Goal: Information Seeking & Learning: Learn about a topic

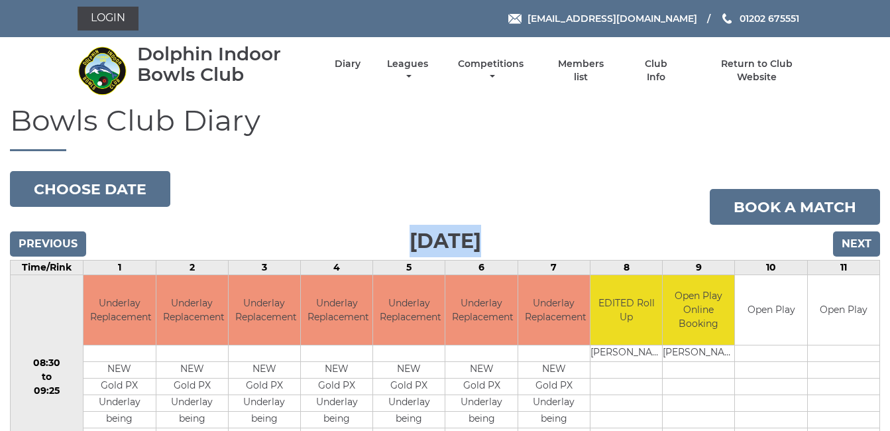
drag, startPoint x: 794, startPoint y: 153, endPoint x: 787, endPoint y: 148, distance: 8.1
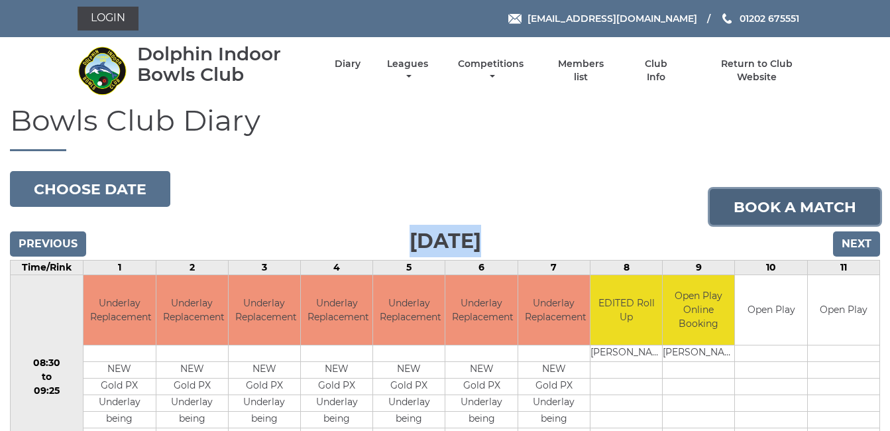
drag, startPoint x: 787, startPoint y: 148, endPoint x: 856, endPoint y: 208, distance: 91.1
click at [856, 208] on link "Book a match" at bounding box center [795, 207] width 170 height 36
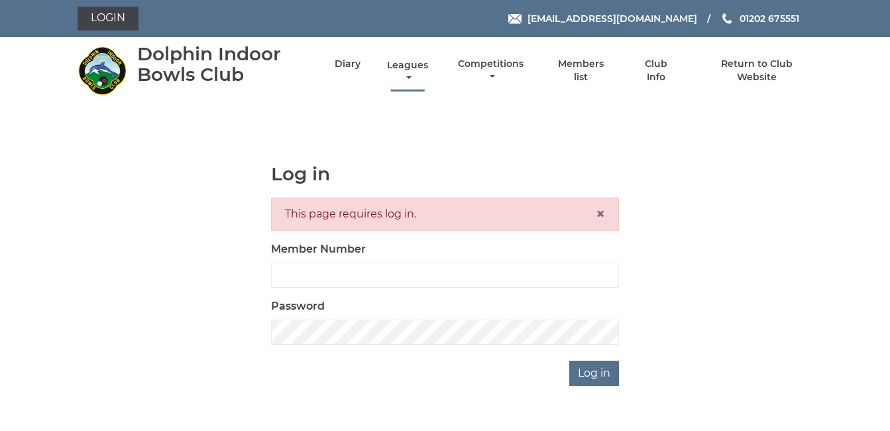
click at [409, 65] on link "Leagues" at bounding box center [408, 72] width 48 height 26
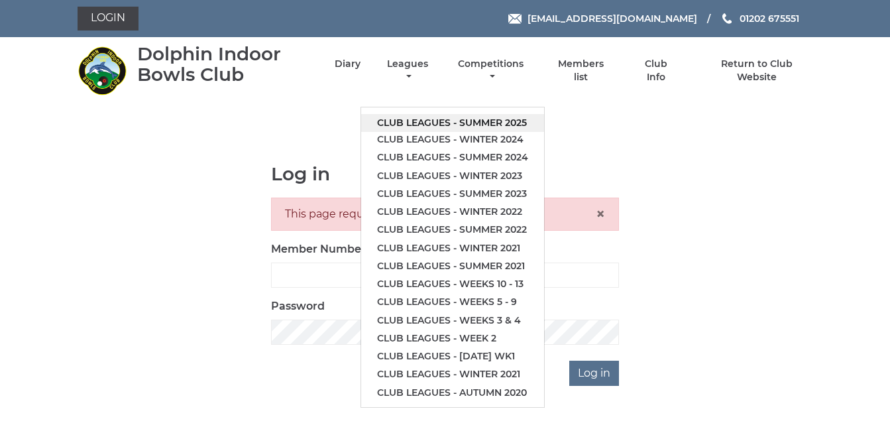
click at [470, 118] on link "Club leagues - Summer 2025" at bounding box center [452, 123] width 183 height 18
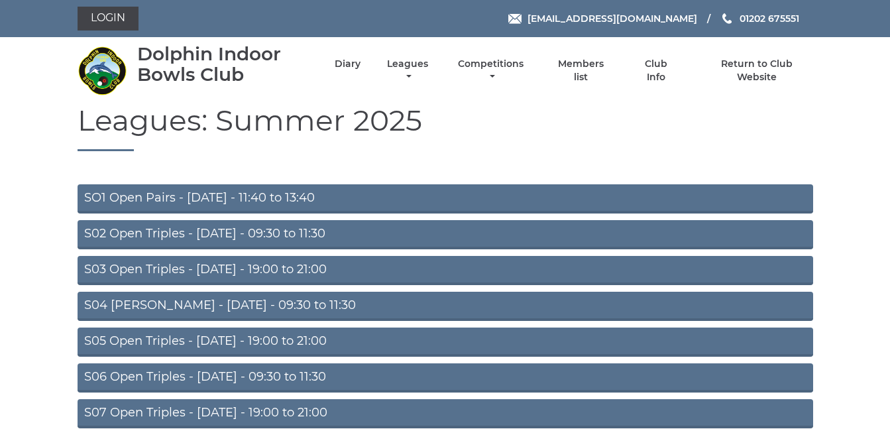
click at [288, 299] on link "S04 Aussie Pairs - Wednesday - 09:30 to 11:30" at bounding box center [445, 305] width 735 height 29
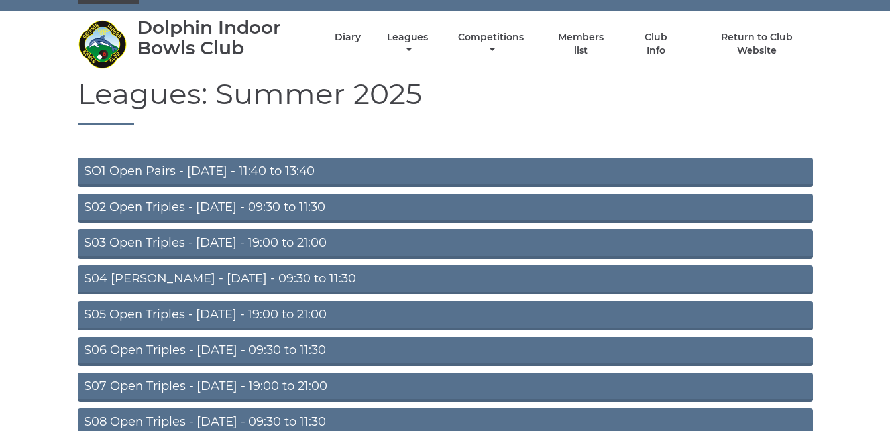
scroll to position [132, 0]
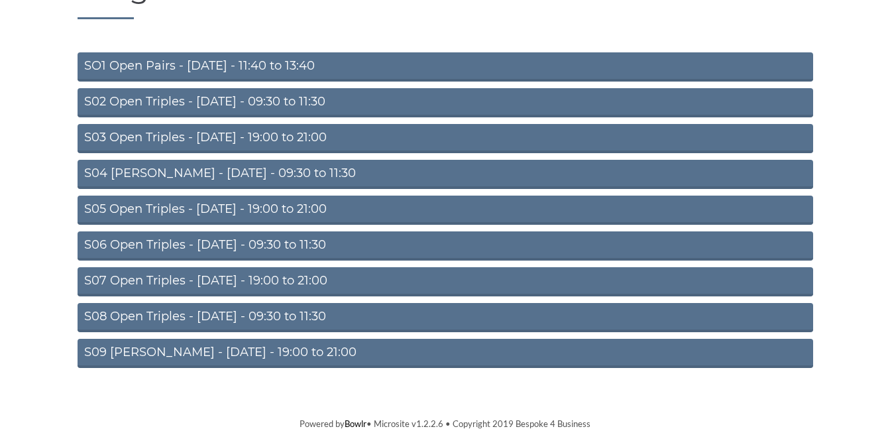
click at [242, 276] on link "S07 Open Triples - Thursday - 19:00 to 21:00" at bounding box center [445, 281] width 735 height 29
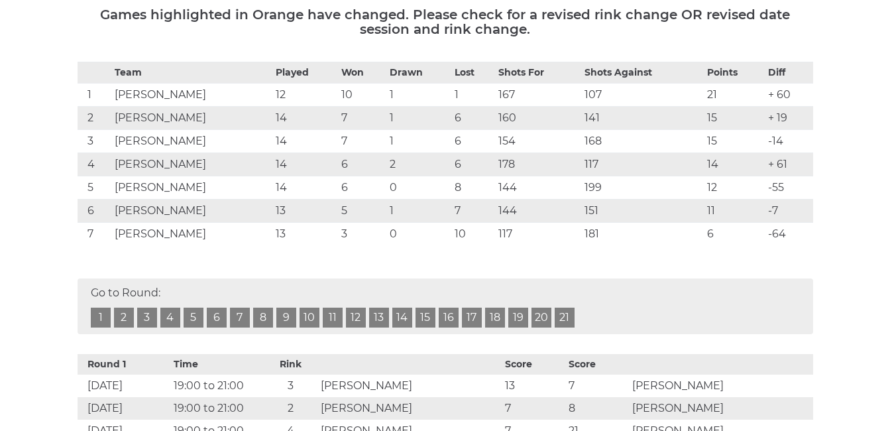
scroll to position [185, 0]
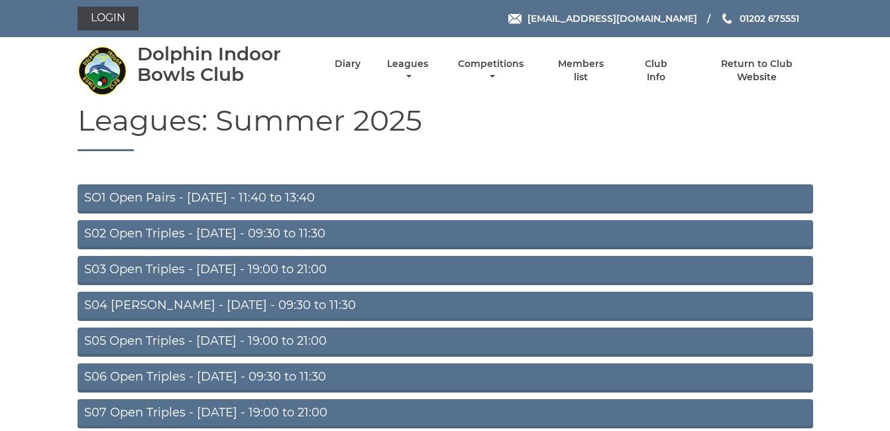
scroll to position [132, 0]
